Goal: Information Seeking & Learning: Learn about a topic

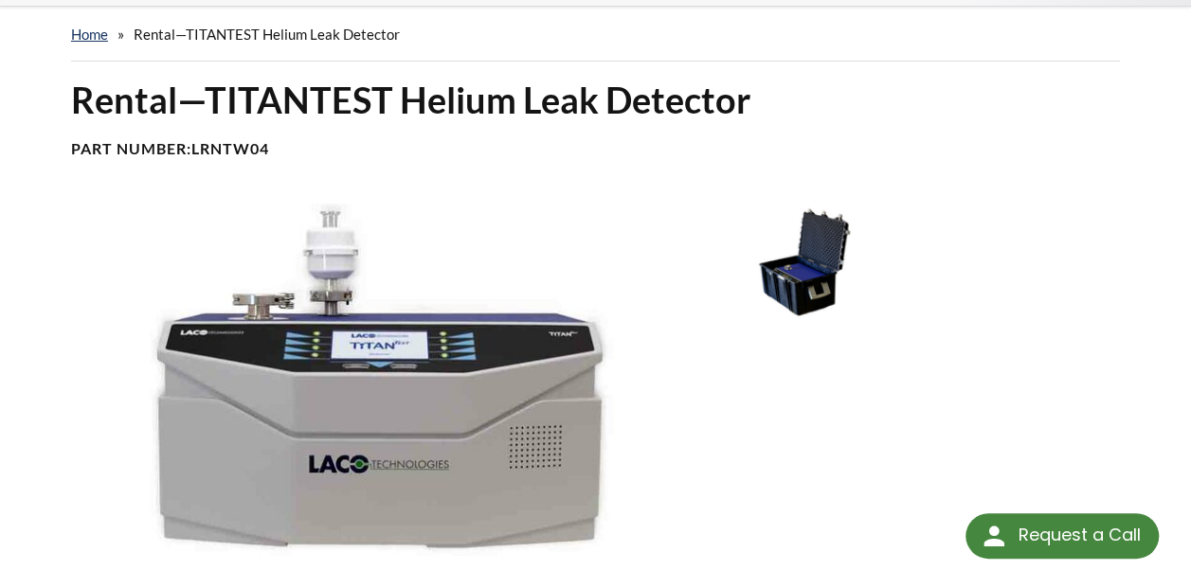
scroll to position [108, 0]
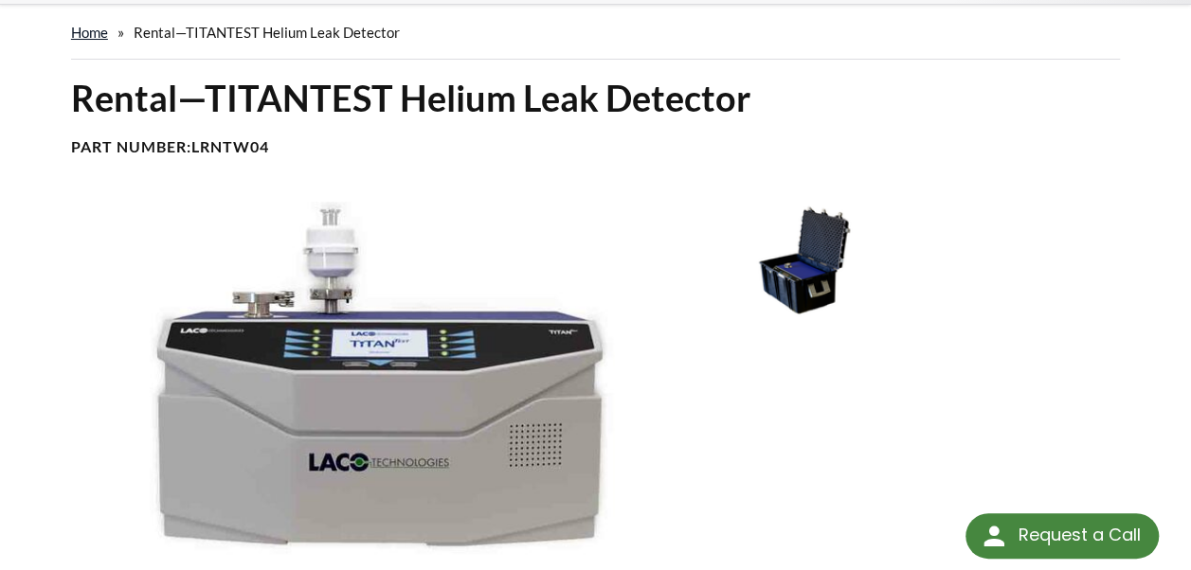
click at [74, 24] on link "home" at bounding box center [89, 32] width 37 height 17
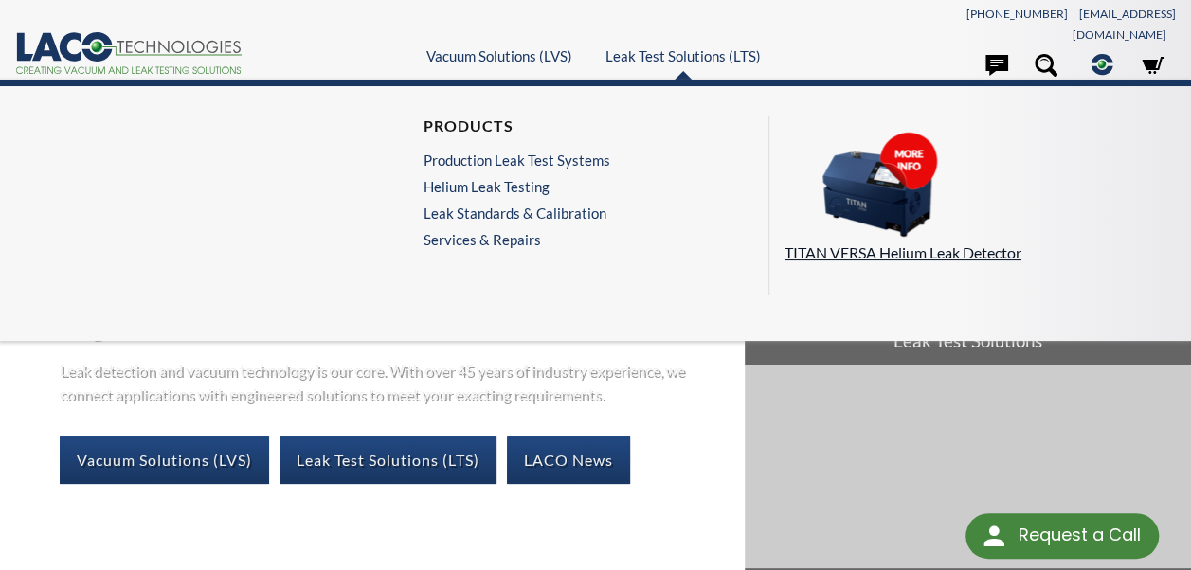
click at [851, 169] on img at bounding box center [880, 185] width 190 height 106
